Goal: Transaction & Acquisition: Register for event/course

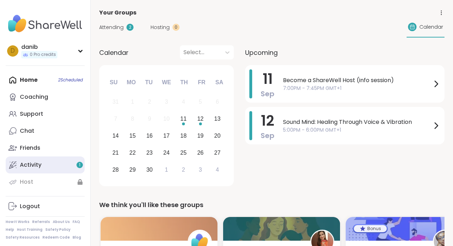
click at [50, 161] on link "Activity 1" at bounding box center [45, 164] width 79 height 17
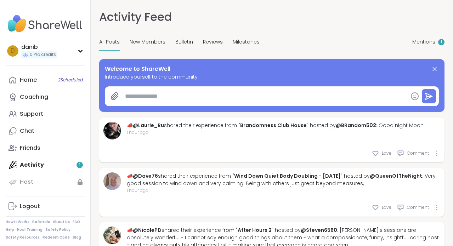
type textarea "*"
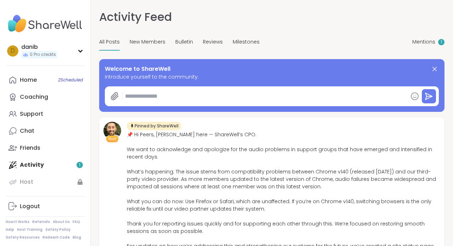
click at [450, 143] on div "Activity Feed Mentions 1 All Posts New Members Bulletin Reviews Milestones Ment…" at bounding box center [272, 127] width 362 height 254
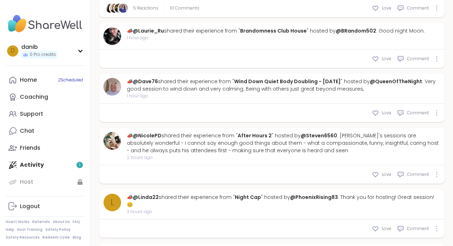
scroll to position [336, 0]
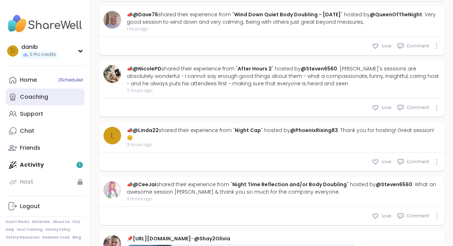
click at [39, 94] on div "Coaching" at bounding box center [34, 97] width 28 height 8
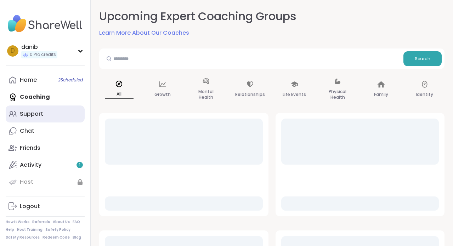
click at [43, 116] on link "Support" at bounding box center [45, 113] width 79 height 17
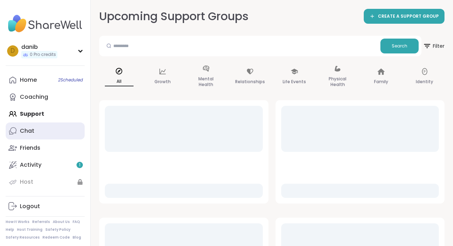
click at [29, 128] on div "Chat" at bounding box center [27, 131] width 15 height 8
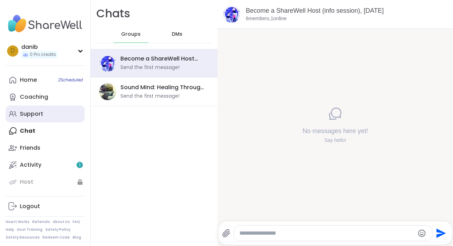
click at [31, 119] on link "Support" at bounding box center [45, 113] width 79 height 17
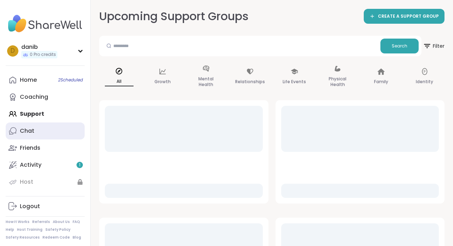
click at [33, 128] on div "Chat" at bounding box center [27, 131] width 15 height 8
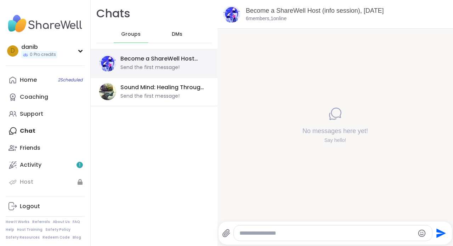
click at [202, 76] on div "Become a ShareWell Host (info session), [DATE] Send the first message!" at bounding box center [154, 63] width 127 height 29
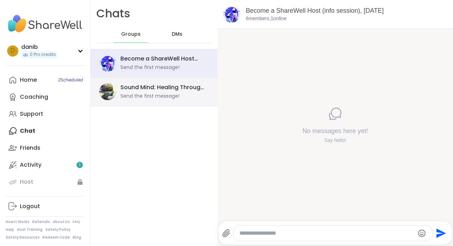
click at [179, 96] on div "Sound Mind: Healing Through Voice & Vibration, [DATE] Send the first message!" at bounding box center [162, 92] width 84 height 16
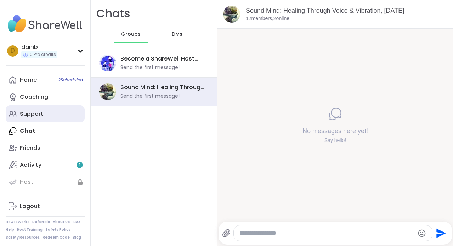
click at [45, 117] on link "Support" at bounding box center [45, 113] width 79 height 17
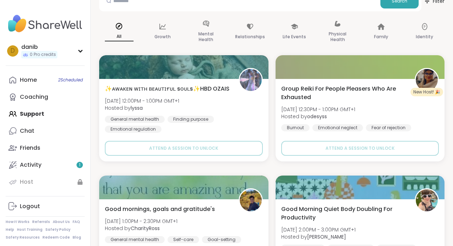
scroll to position [45, 0]
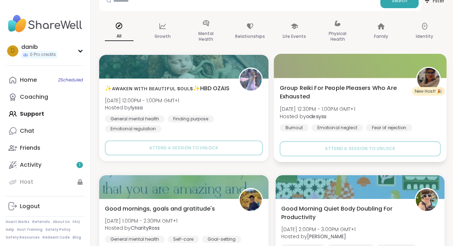
click at [373, 89] on span "Group Reiki For People Pleasers Who Are Exhausted" at bounding box center [343, 92] width 128 height 17
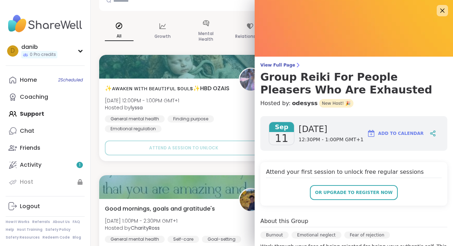
scroll to position [0, 0]
click at [440, 10] on icon at bounding box center [441, 10] width 9 height 9
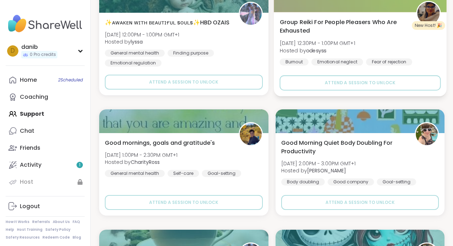
scroll to position [112, 0]
